Goal: Task Accomplishment & Management: Complete application form

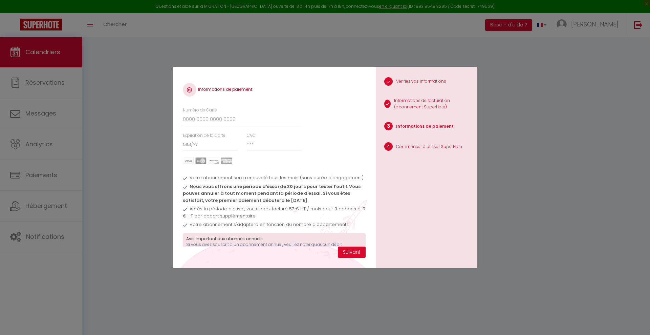
click at [637, 23] on div "Informations de paiement Numéro de Carte Expiration de la Carte CVC Votre abonn…" at bounding box center [325, 167] width 650 height 335
click at [353, 252] on button "Suivant" at bounding box center [352, 252] width 28 height 12
click at [549, 71] on div "Informations de paiement Numéro de Carte Expiration de la Carte CVC Votre abonn…" at bounding box center [325, 167] width 650 height 335
click at [638, 23] on div "Informations de paiement Numéro de Carte Expiration de la Carte CVC Votre abonn…" at bounding box center [325, 167] width 650 height 335
